Goal: Task Accomplishment & Management: Manage account settings

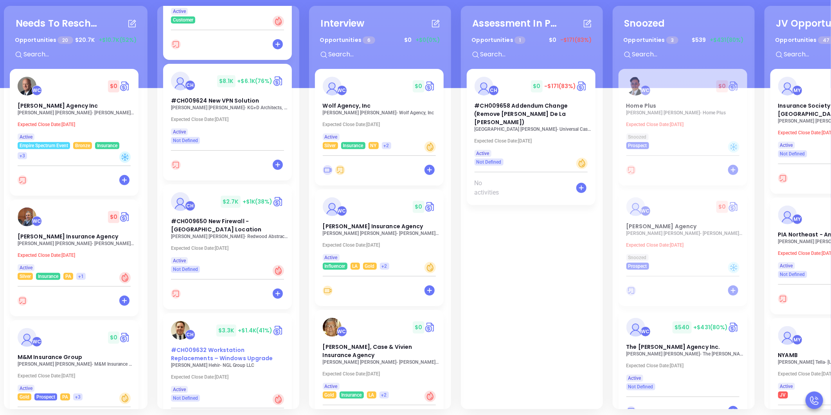
scroll to position [304, 0]
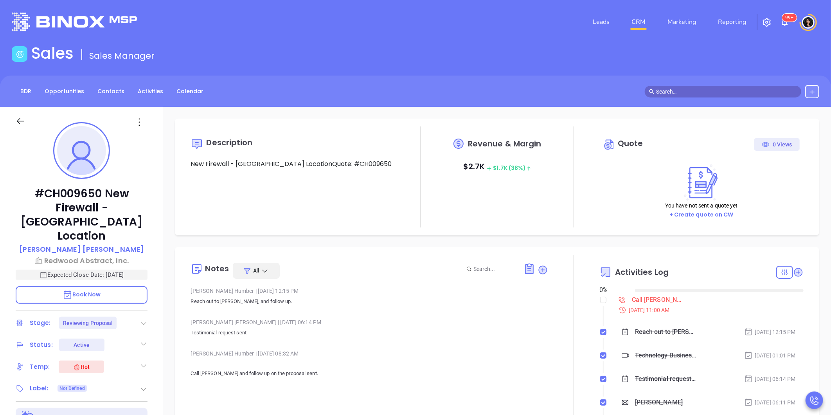
type input "[DATE]"
click at [600, 303] on label at bounding box center [603, 299] width 6 height 9
click at [600, 303] on input "checkbox" at bounding box center [603, 300] width 6 height 6
checkbox input "true"
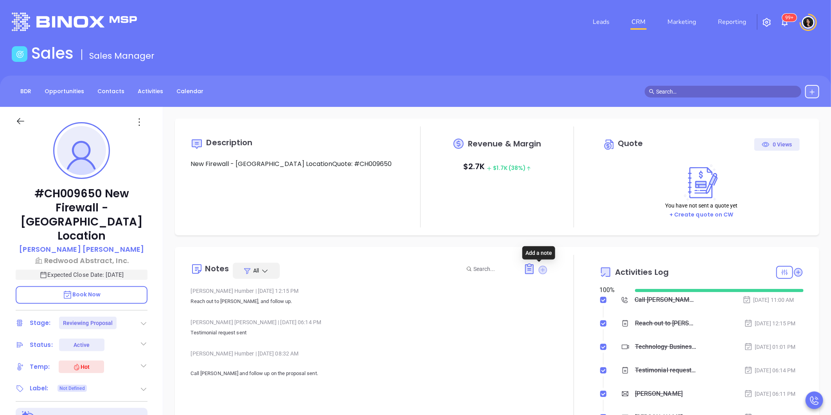
click at [539, 271] on icon at bounding box center [543, 269] width 9 height 9
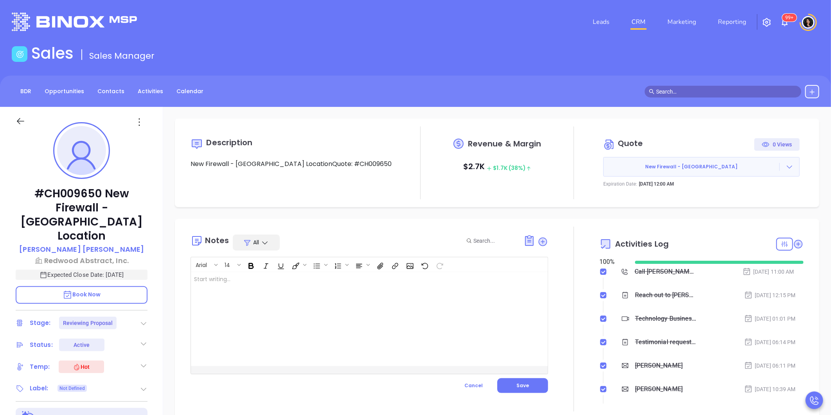
click at [341, 327] on div at bounding box center [357, 319] width 332 height 94
type input "[PERSON_NAME]"
click at [455, 283] on div "Opportunity from sent from the service board, emailed [PERSON_NAME] and [PERSON…" at bounding box center [357, 319] width 332 height 94
click at [523, 389] on button "Save" at bounding box center [522, 385] width 51 height 15
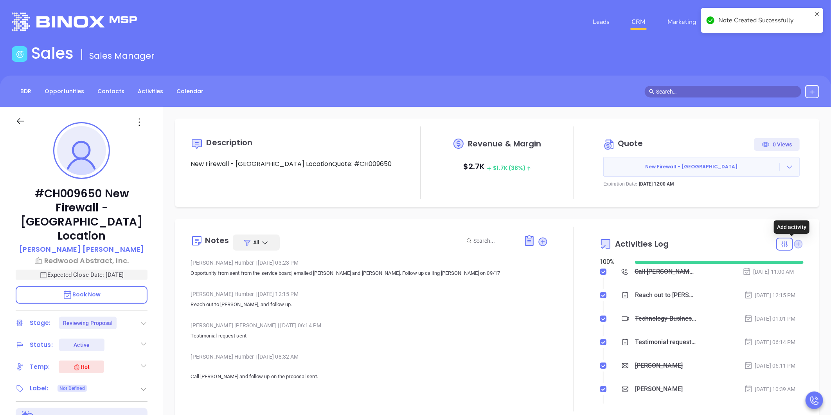
click at [794, 245] on icon at bounding box center [798, 243] width 9 height 9
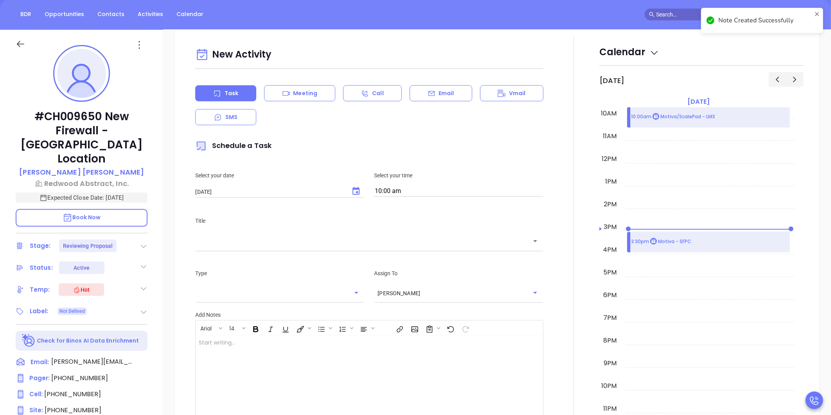
scroll to position [107, 0]
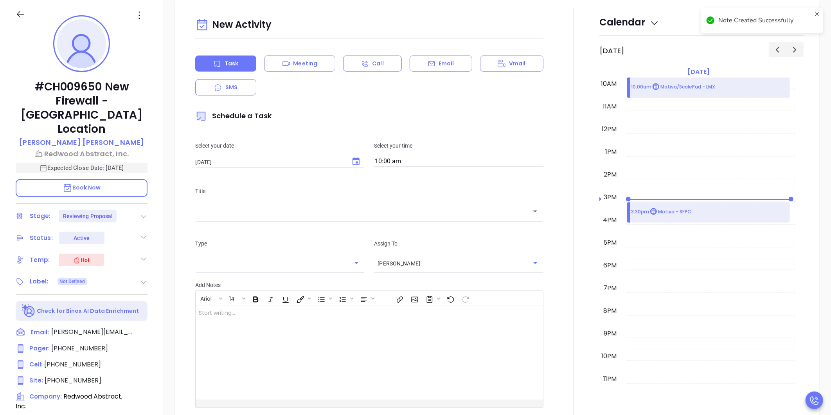
click at [406, 159] on input "10:00 am" at bounding box center [458, 161] width 169 height 11
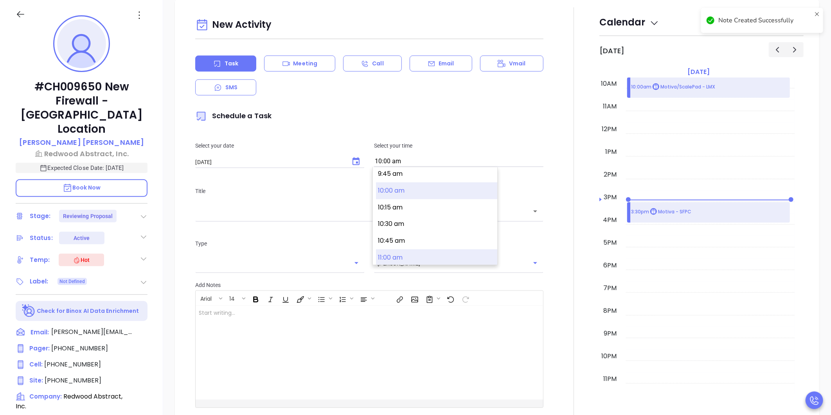
click at [412, 249] on button "11:00 am" at bounding box center [436, 257] width 121 height 17
type input "11:00 am"
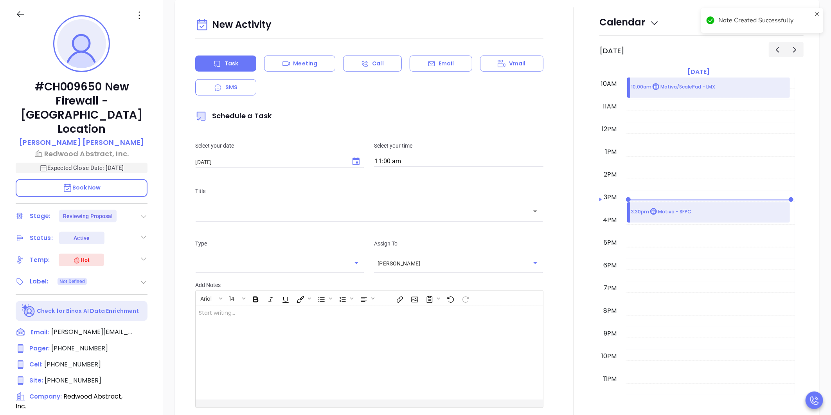
click at [378, 205] on div "​" at bounding box center [369, 211] width 348 height 17
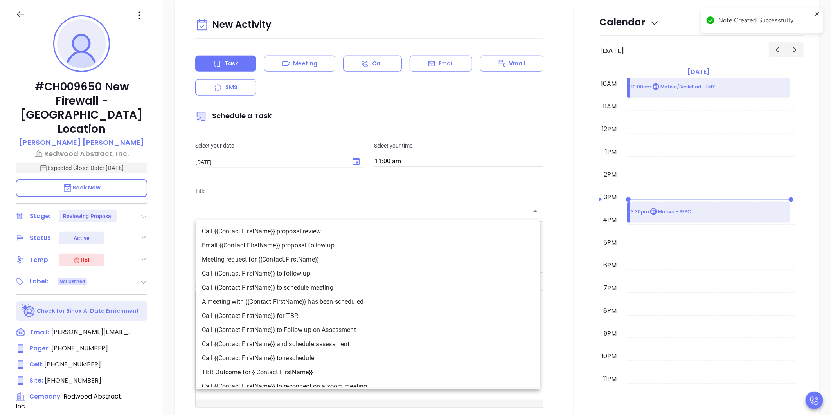
click at [379, 216] on input "text" at bounding box center [363, 211] width 329 height 9
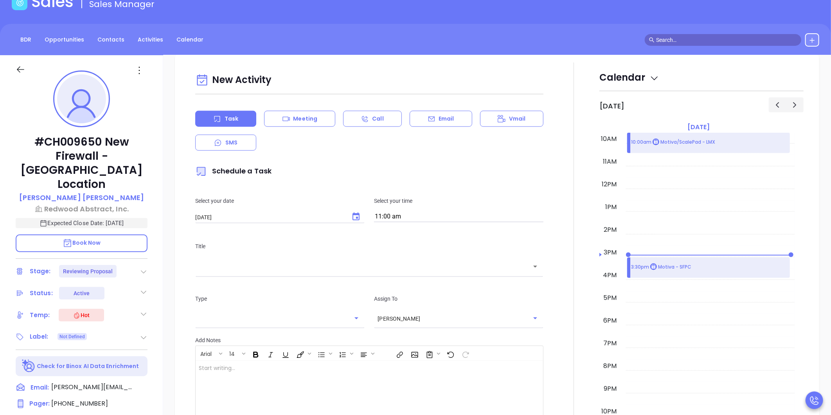
scroll to position [0, 0]
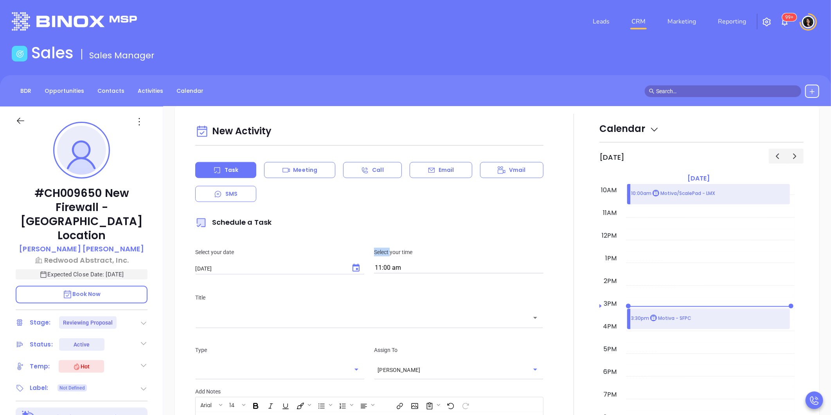
click at [379, 216] on div "New Activity Task Meeting Call Email Vmail SMS Schedule a Task Select your date…" at bounding box center [370, 318] width 358 height 392
click at [352, 325] on div "​" at bounding box center [369, 317] width 348 height 17
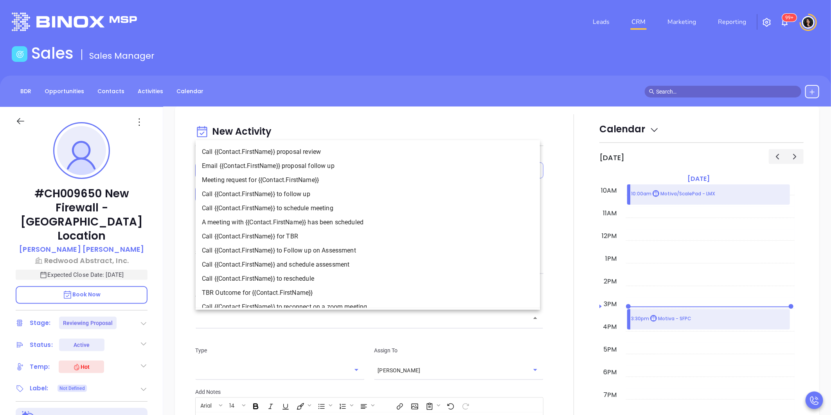
click at [331, 193] on li "Call {{Contact.FirstName}} to follow up" at bounding box center [368, 194] width 344 height 14
type input "Call [PERSON_NAME] to follow up"
type input "Call"
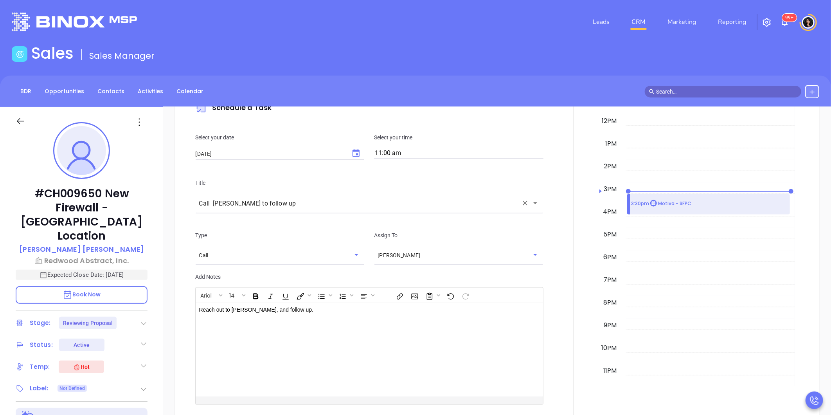
scroll to position [675, 0]
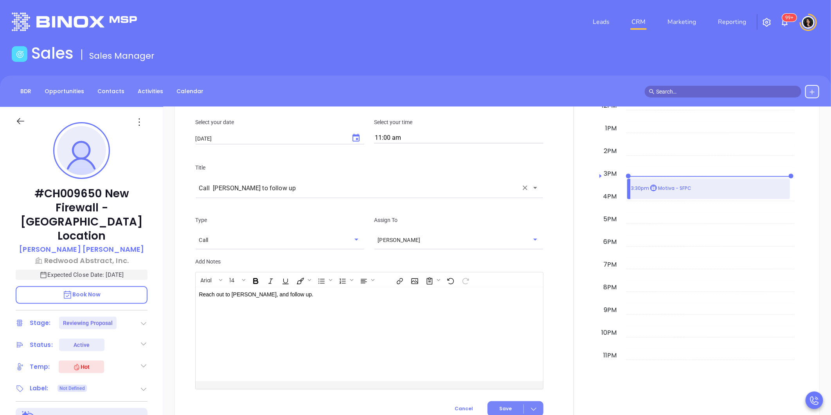
drag, startPoint x: 507, startPoint y: 401, endPoint x: 503, endPoint y: 404, distance: 5.6
click at [503, 404] on button "Save" at bounding box center [515, 408] width 56 height 15
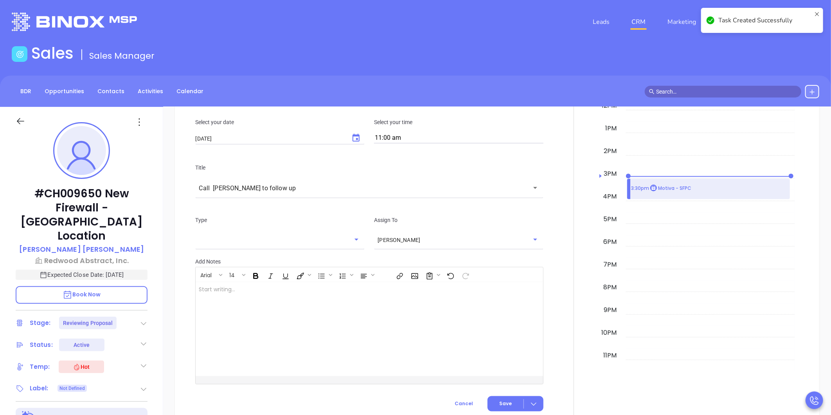
checkbox input "false"
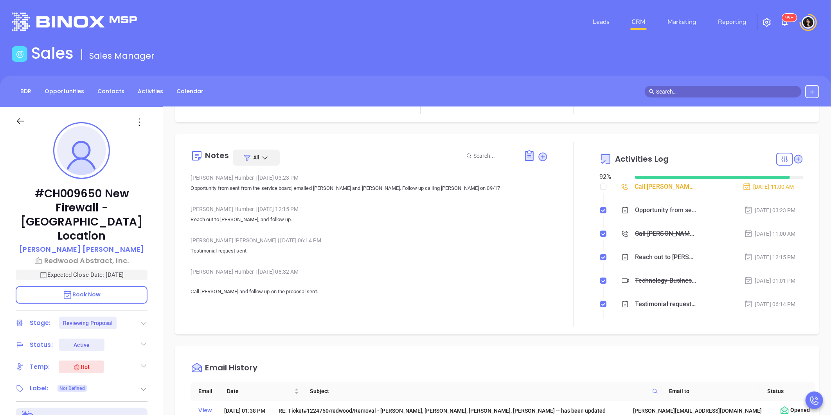
scroll to position [23, 0]
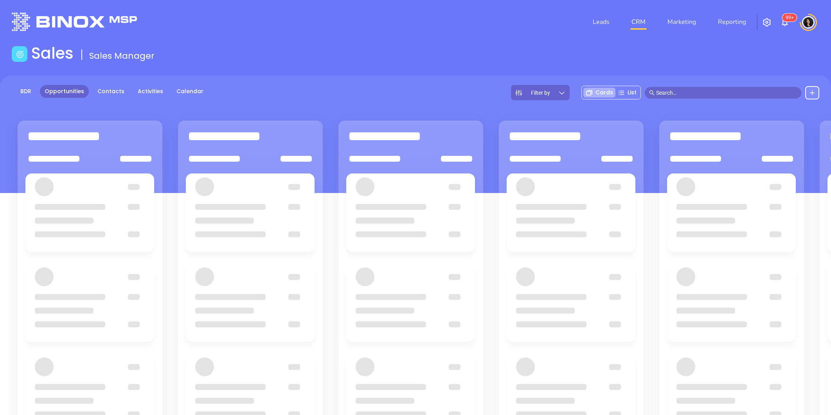
scroll to position [105, 0]
